Goal: Transaction & Acquisition: Subscribe to service/newsletter

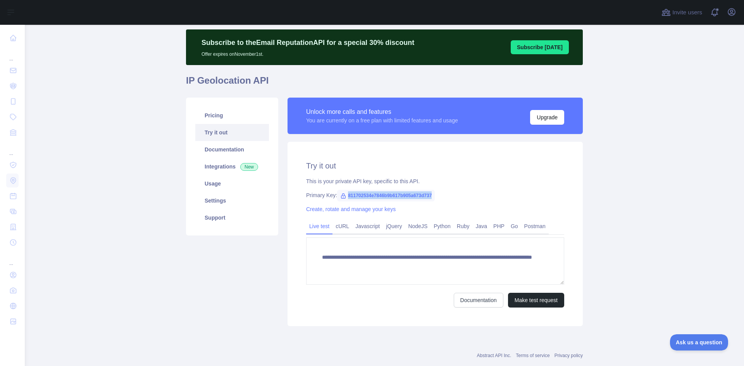
scroll to position [38, 0]
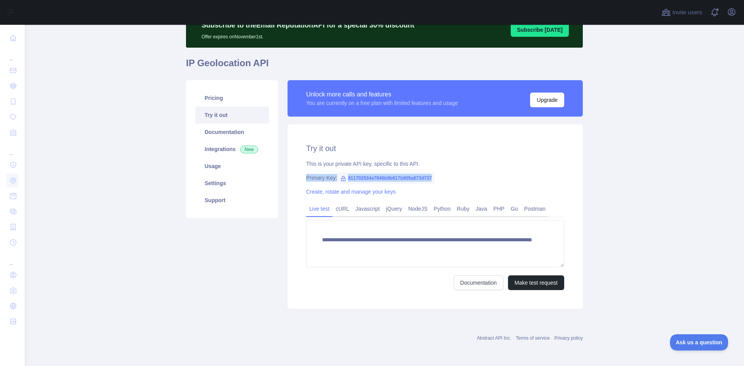
drag, startPoint x: 304, startPoint y: 177, endPoint x: 456, endPoint y: 179, distance: 152.6
click at [456, 179] on div "Primary Key: 811702534e7846b9b617b905a673d737" at bounding box center [435, 178] width 258 height 8
click at [457, 179] on div "Primary Key: 811702534e7846b9b617b905a673d737" at bounding box center [435, 178] width 258 height 8
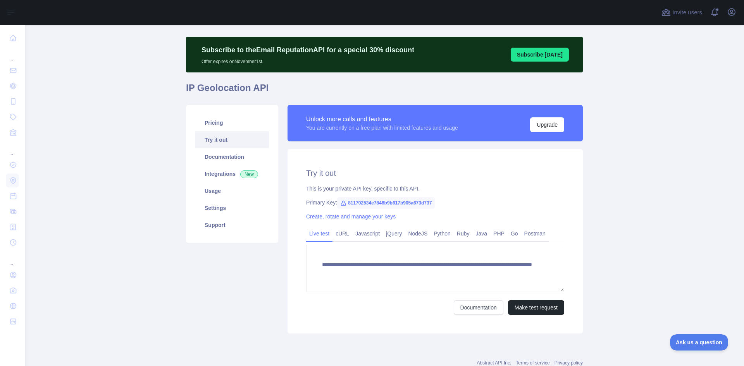
scroll to position [0, 0]
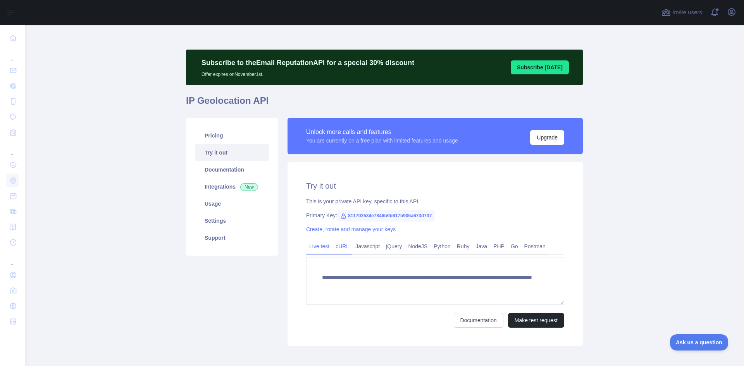
click at [343, 251] on link "cURL" at bounding box center [342, 246] width 20 height 12
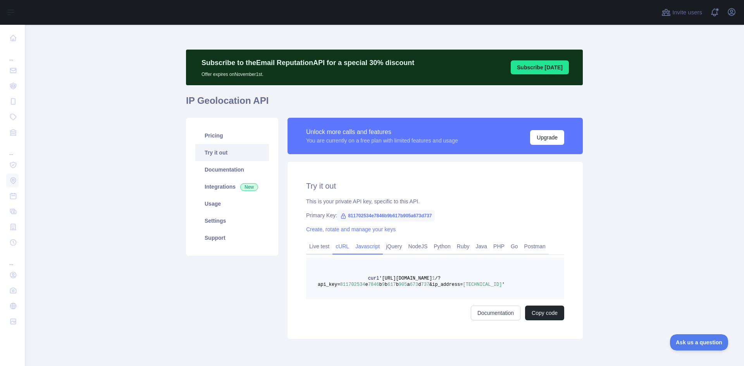
click at [359, 247] on link "Javascript" at bounding box center [367, 246] width 31 height 12
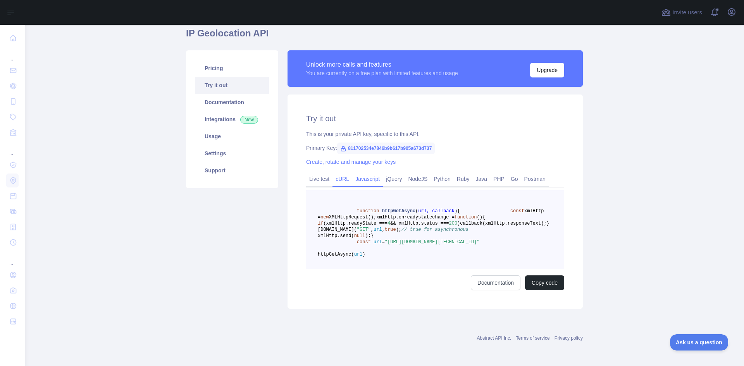
scroll to position [105, 0]
click at [497, 280] on link "Documentation" at bounding box center [496, 282] width 50 height 15
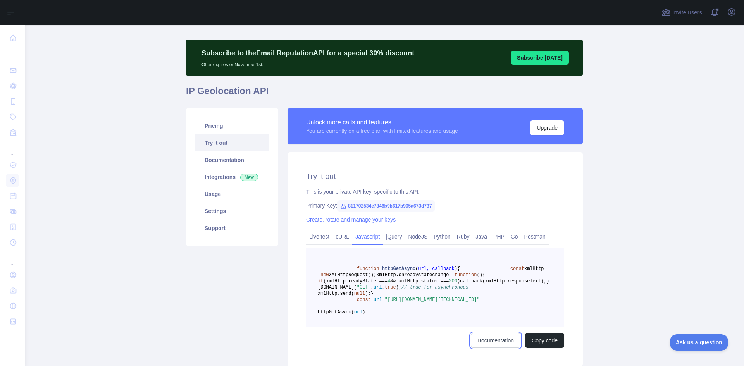
scroll to position [0, 0]
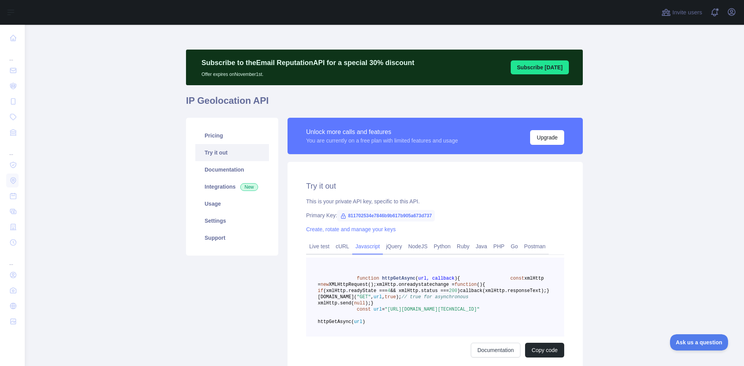
click at [374, 143] on div "You are currently on a free plan with limited features and usage" at bounding box center [382, 141] width 152 height 8
click at [535, 138] on button "Upgrade" at bounding box center [547, 137] width 34 height 15
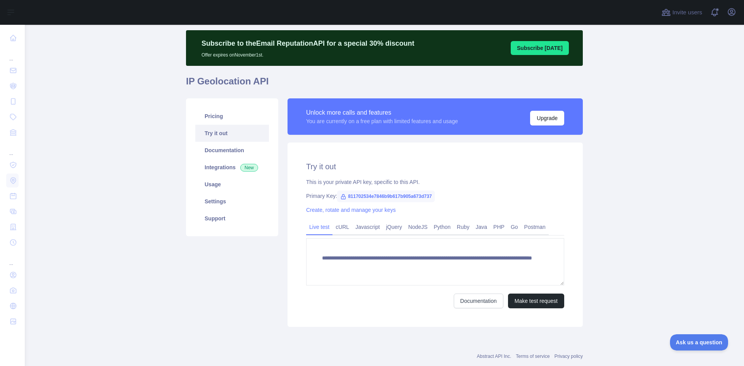
scroll to position [38, 0]
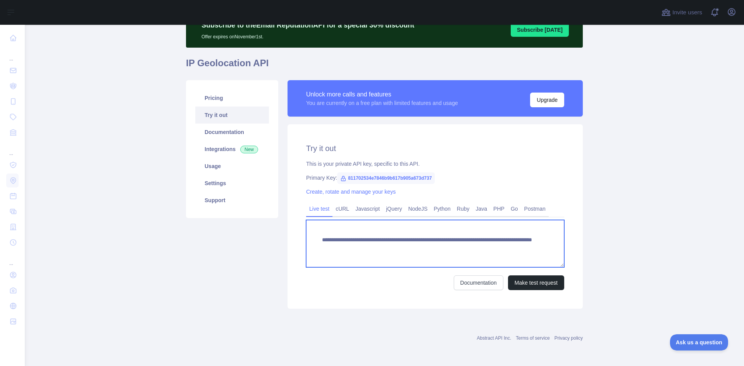
drag, startPoint x: 319, startPoint y: 240, endPoint x: 520, endPoint y: 251, distance: 201.0
click at [520, 251] on textarea "**********" at bounding box center [435, 243] width 258 height 47
click at [342, 239] on textarea "**********" at bounding box center [435, 243] width 258 height 47
